Goal: Navigation & Orientation: Find specific page/section

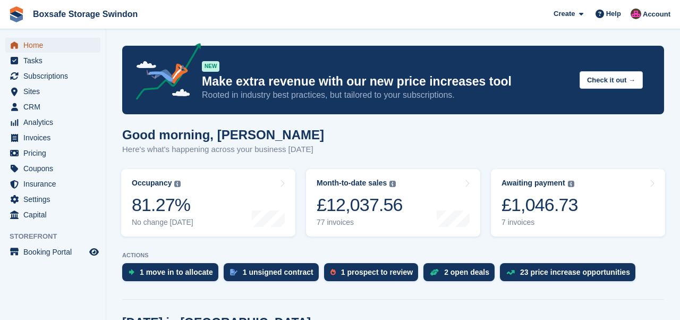
click at [33, 47] on span "Home" at bounding box center [55, 45] width 64 height 15
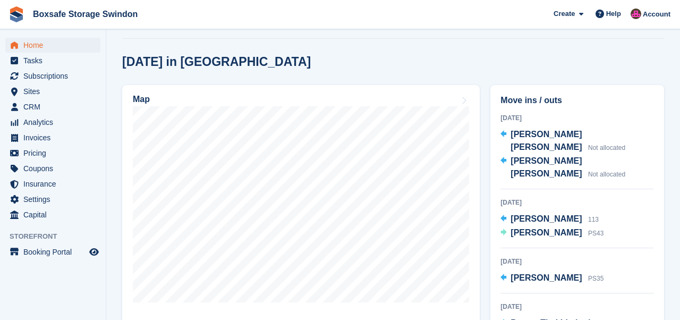
scroll to position [288, 0]
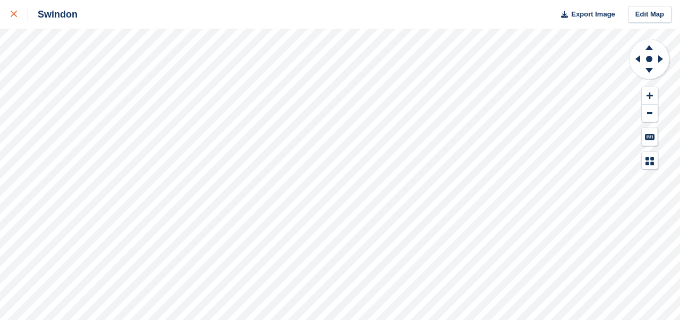
click at [12, 16] on icon at bounding box center [14, 14] width 6 height 6
